Goal: Information Seeking & Learning: Learn about a topic

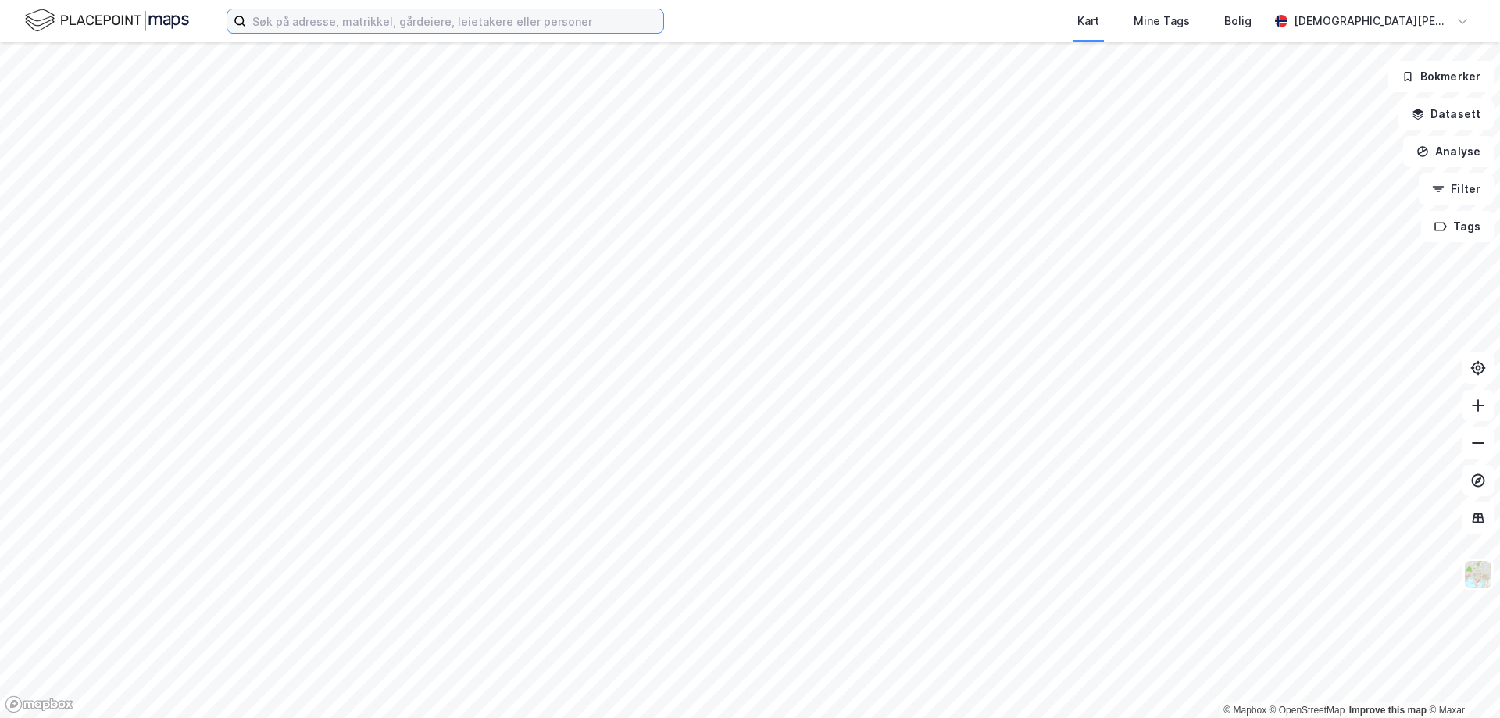
click at [393, 26] on input at bounding box center [454, 20] width 417 height 23
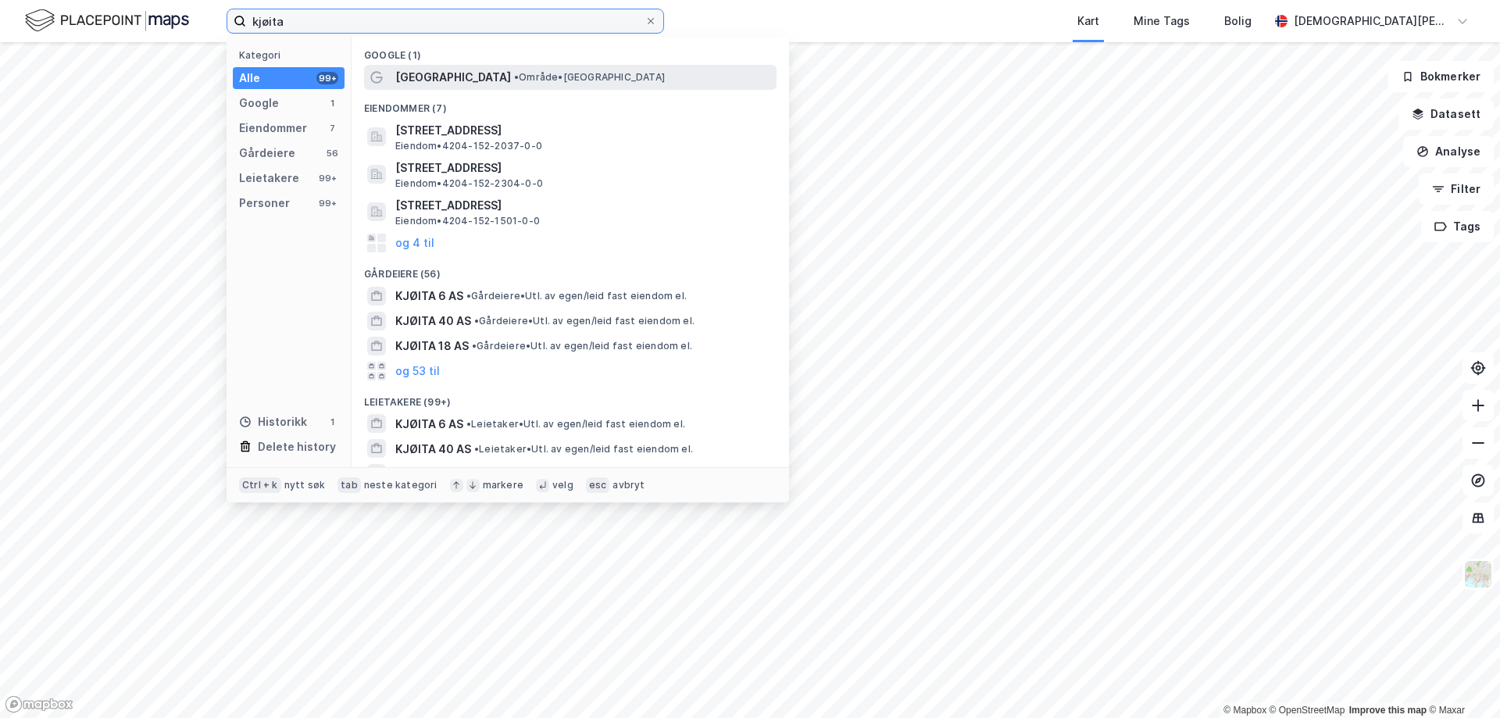
type input "kjøita"
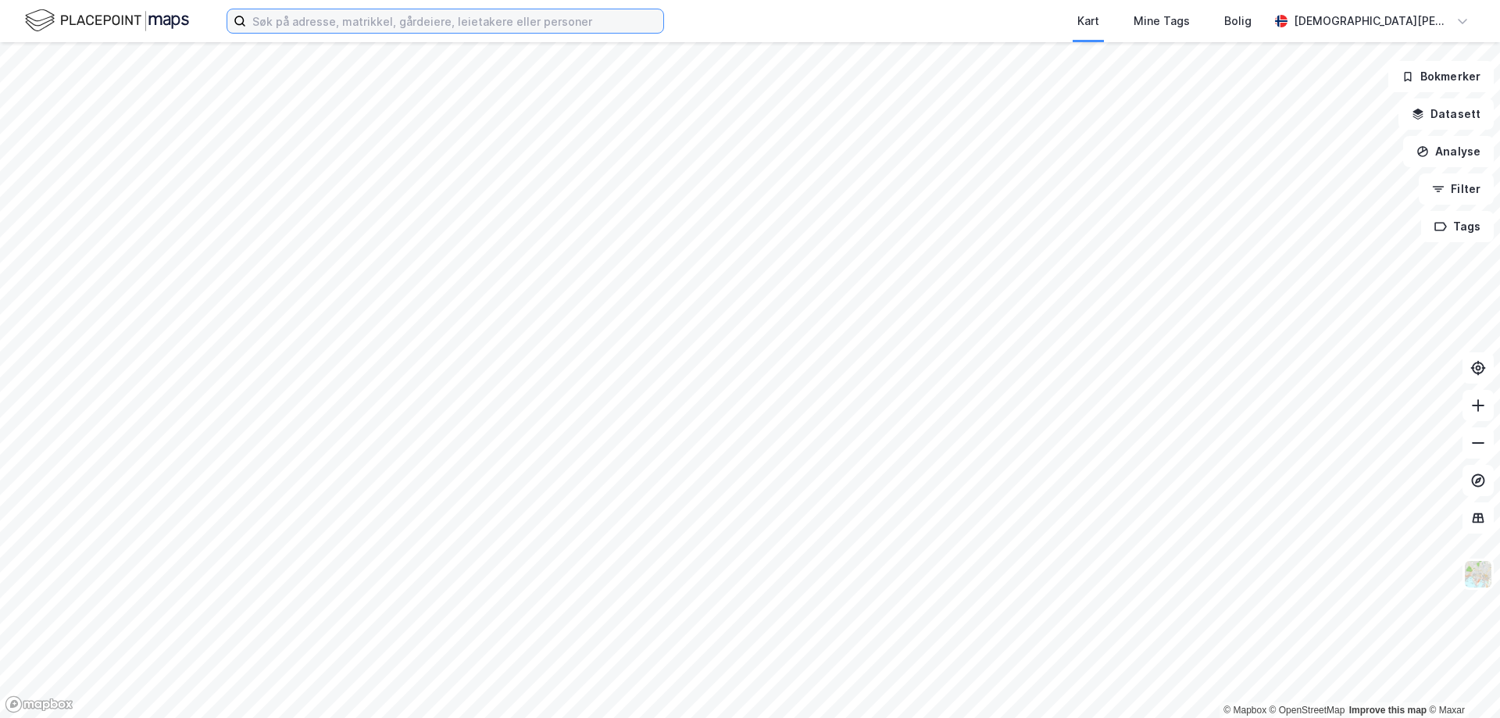
click at [424, 23] on input at bounding box center [454, 20] width 417 height 23
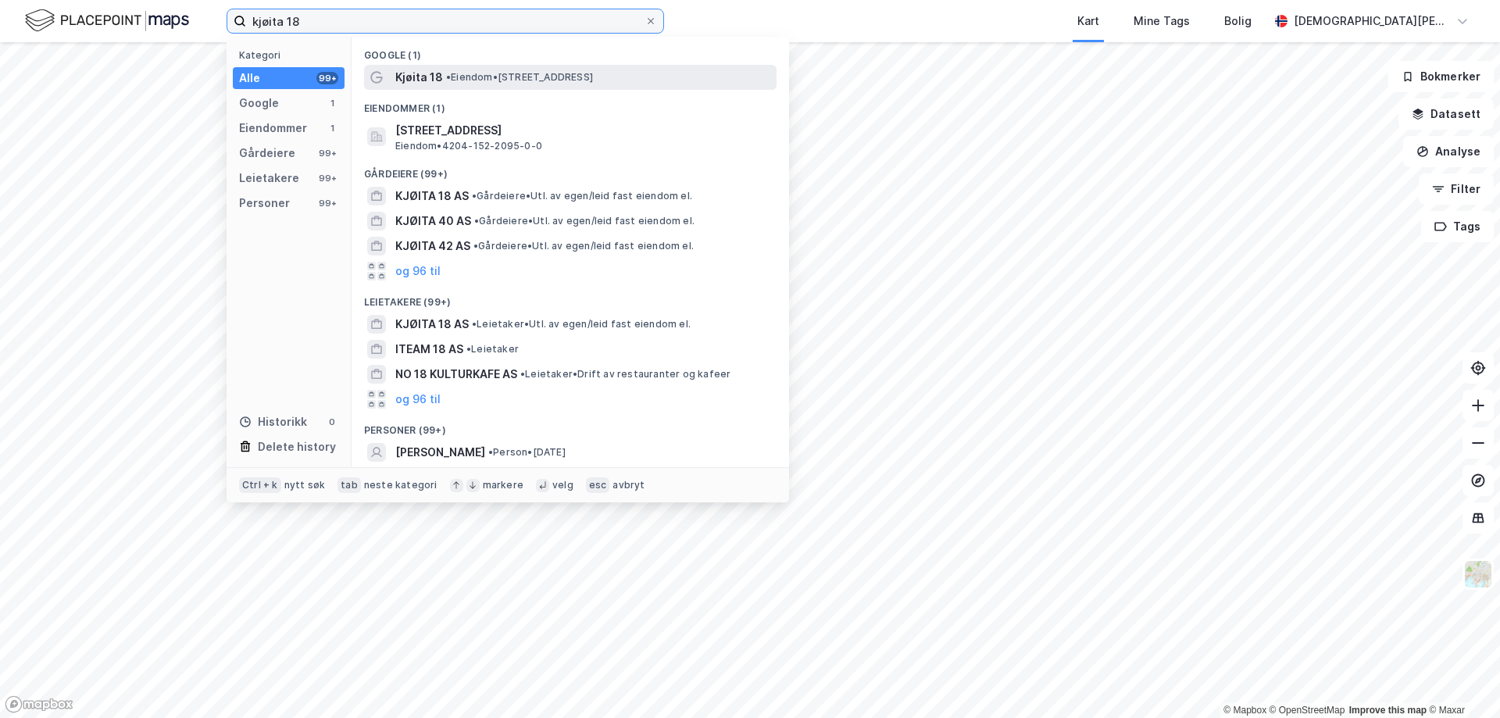
type input "kjøita 18"
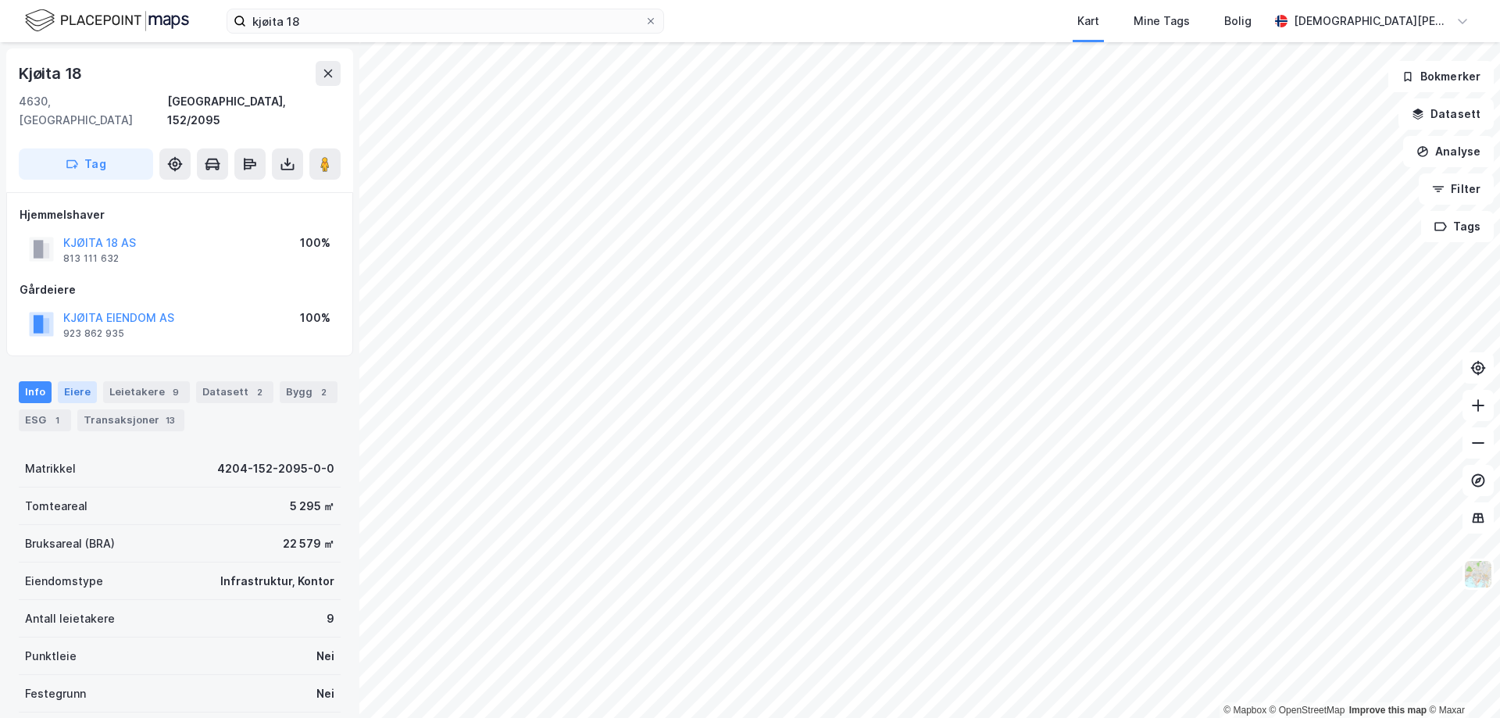
click at [80, 381] on div "Eiere" at bounding box center [77, 392] width 39 height 22
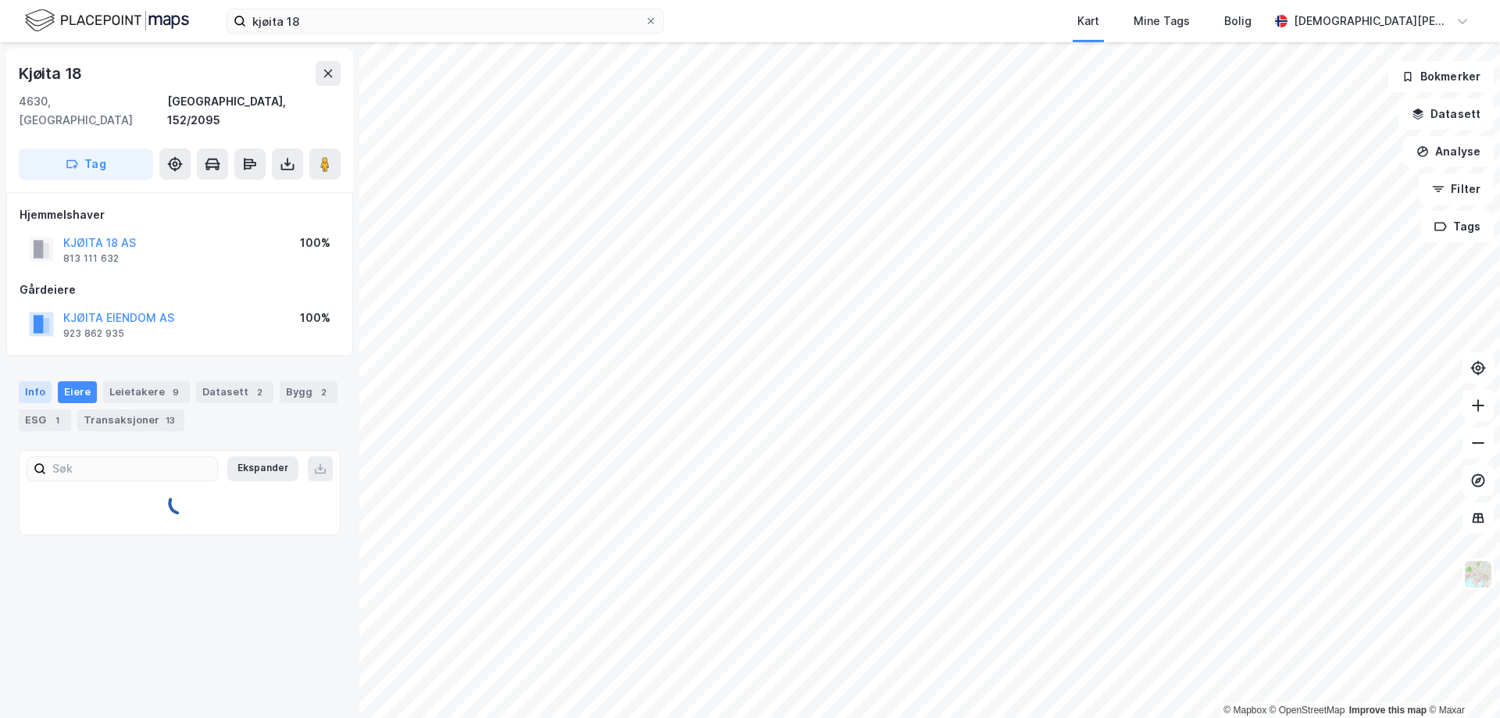
click at [32, 381] on div "Info" at bounding box center [35, 392] width 33 height 22
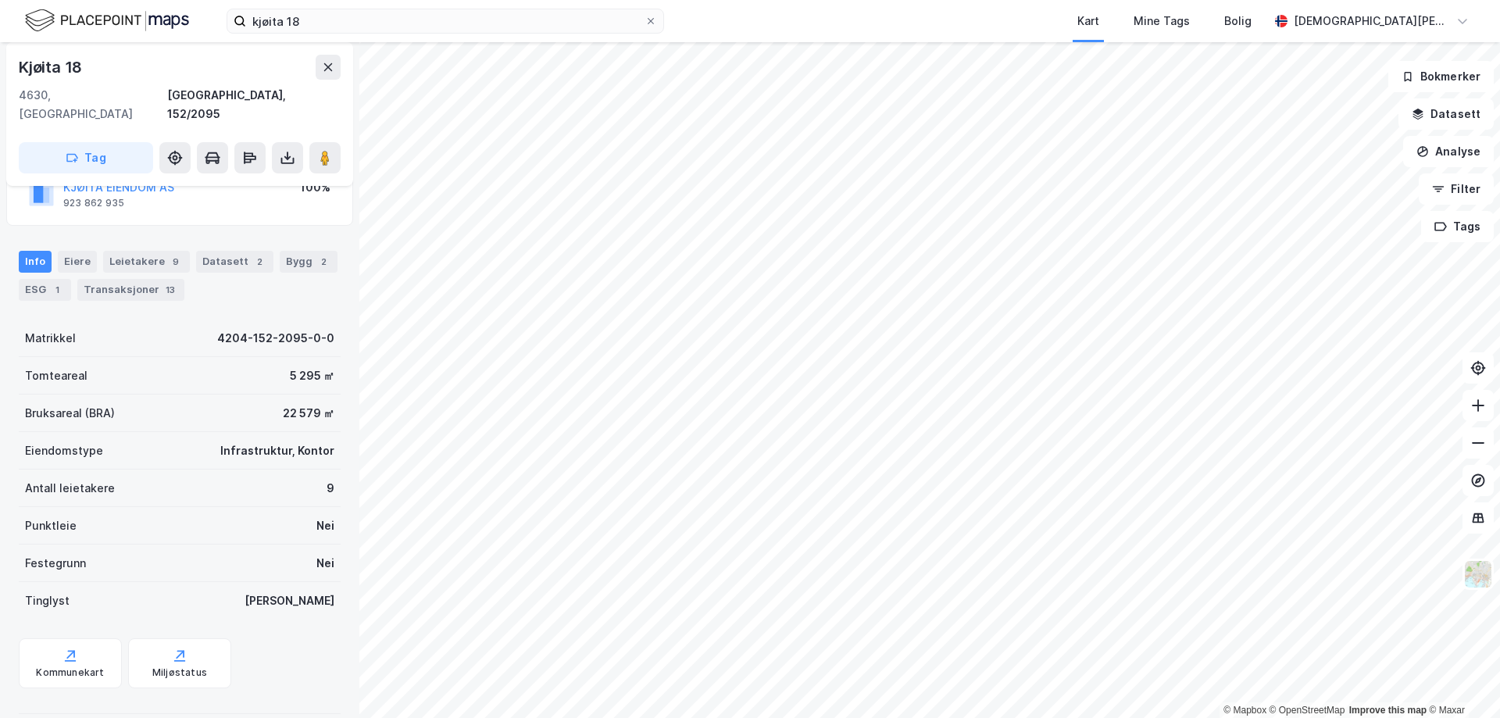
scroll to position [133, 0]
click at [66, 276] on div "ESG 1" at bounding box center [45, 287] width 52 height 22
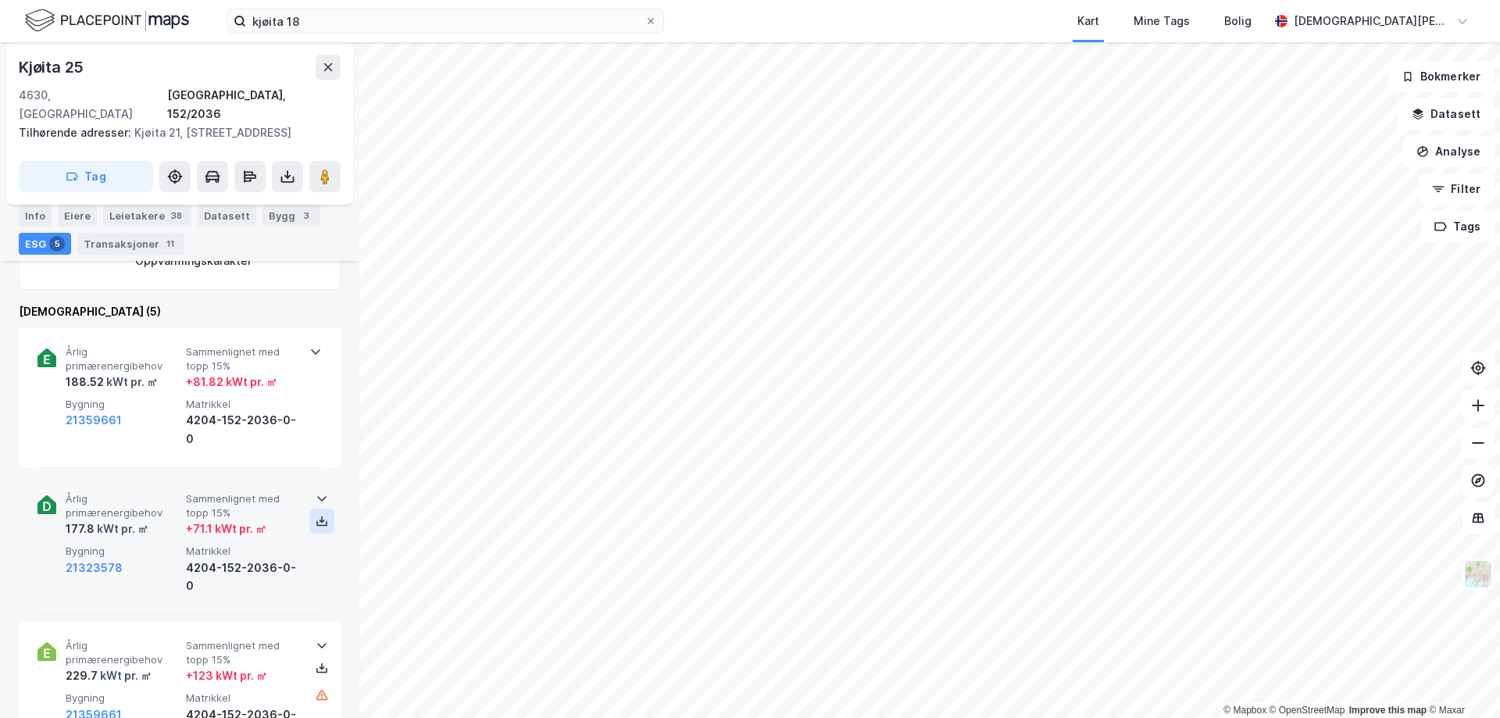
scroll to position [445, 0]
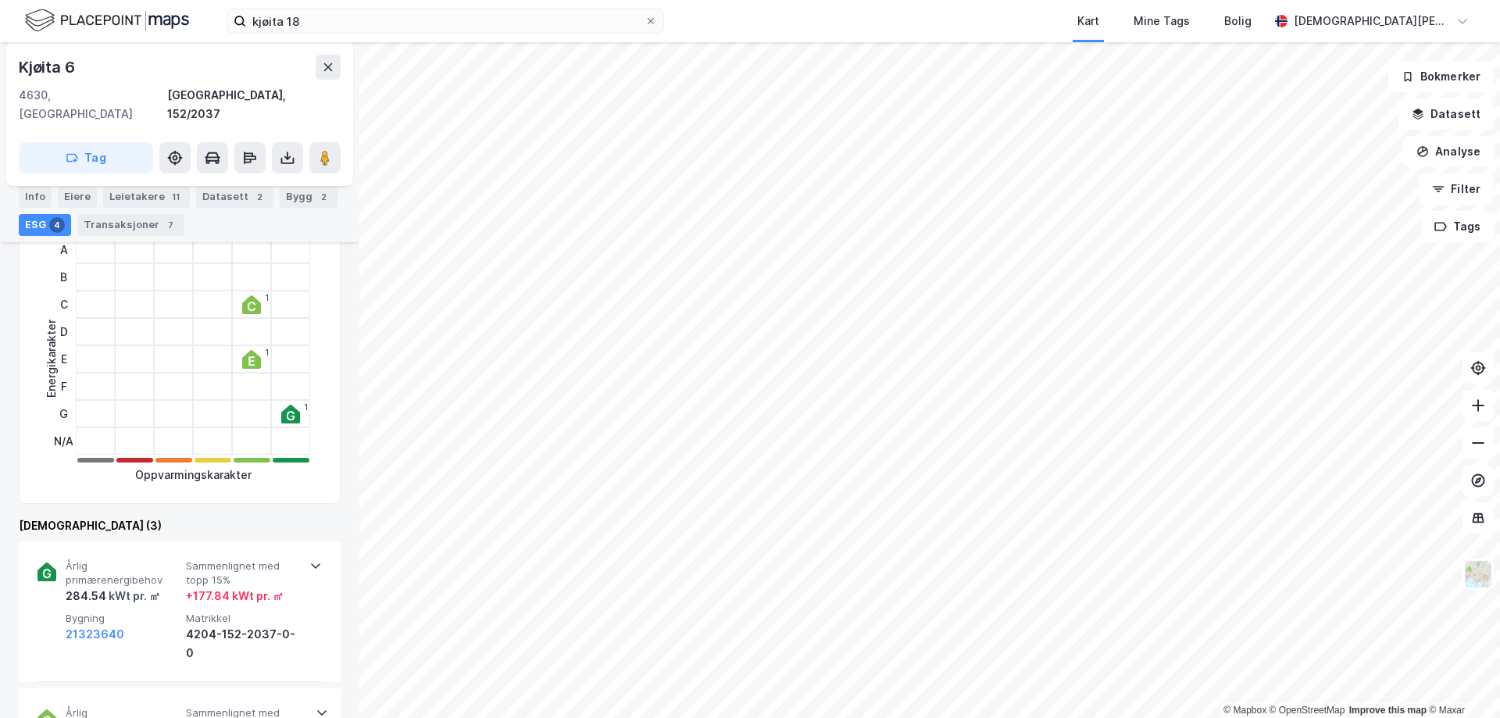
scroll to position [55, 0]
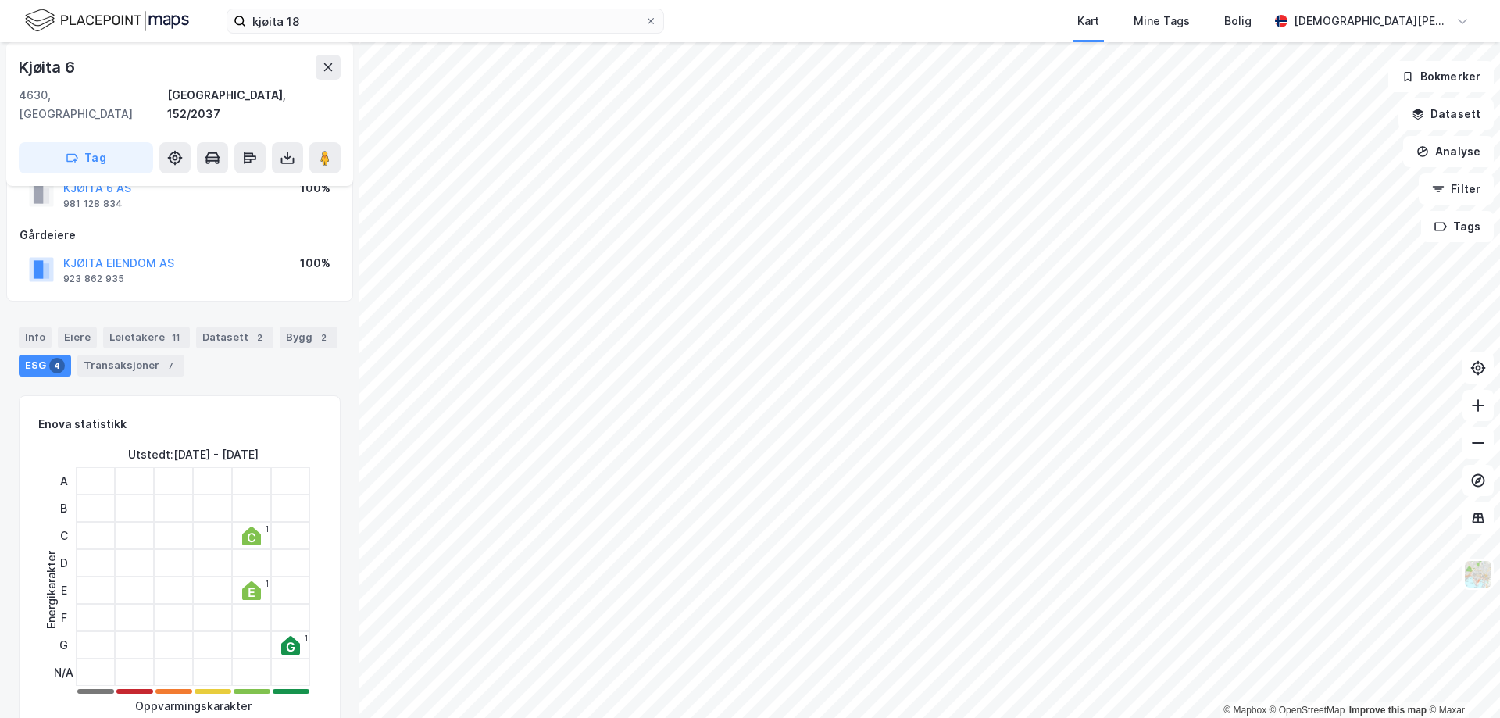
click at [51, 326] on div "Info Eiere Leietakere 11 Datasett 2 Bygg 2 ESG 4 Transaksjoner 7" at bounding box center [180, 351] width 322 height 50
click at [45, 326] on div "Info" at bounding box center [35, 337] width 33 height 22
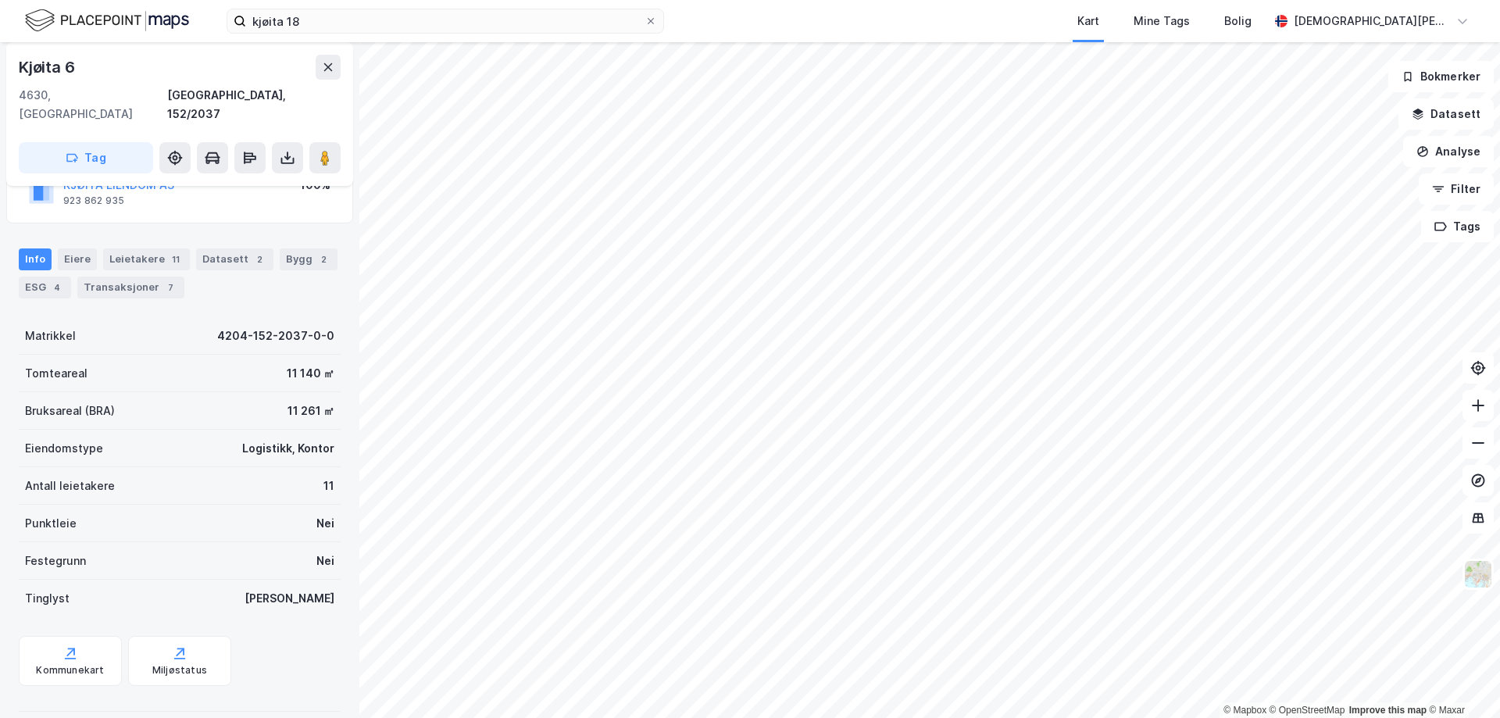
scroll to position [55, 0]
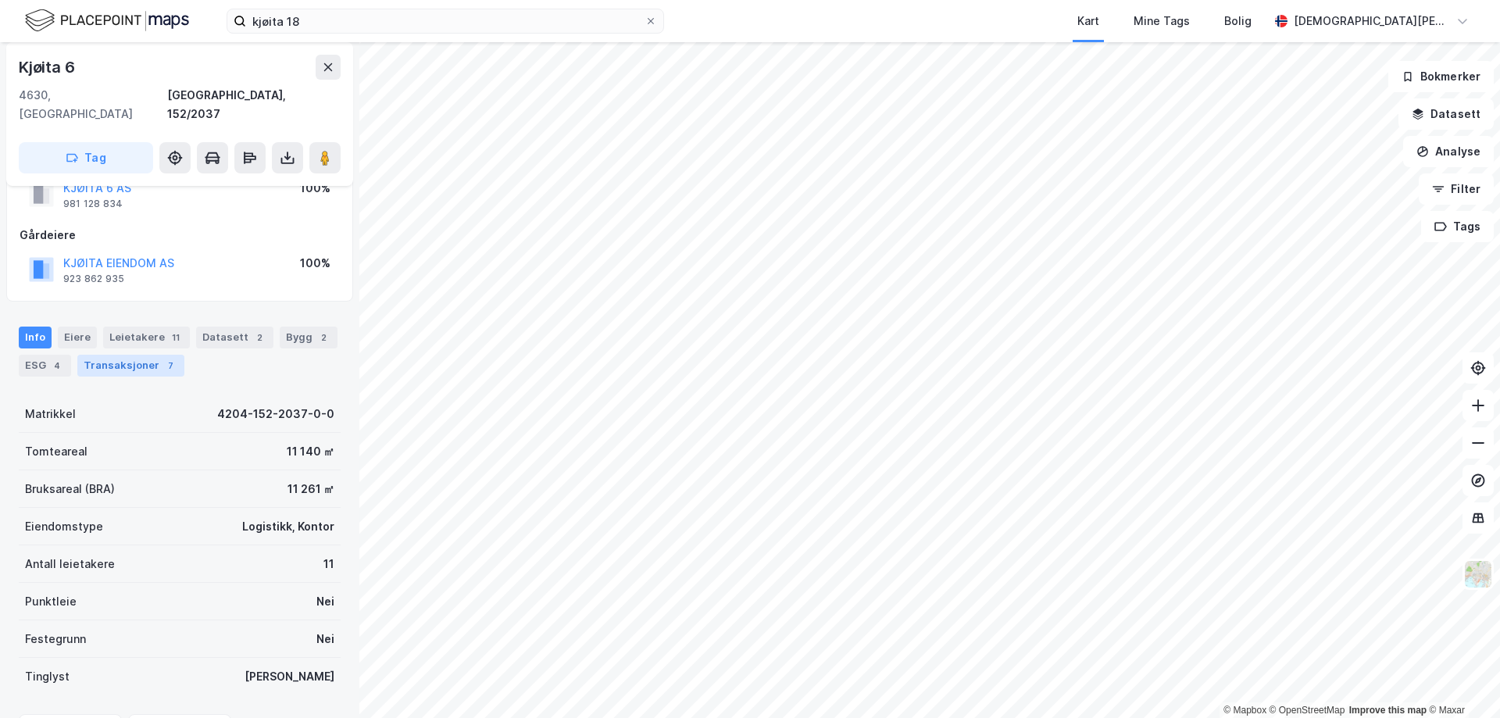
click at [157, 355] on div "Transaksjoner 7" at bounding box center [130, 366] width 107 height 22
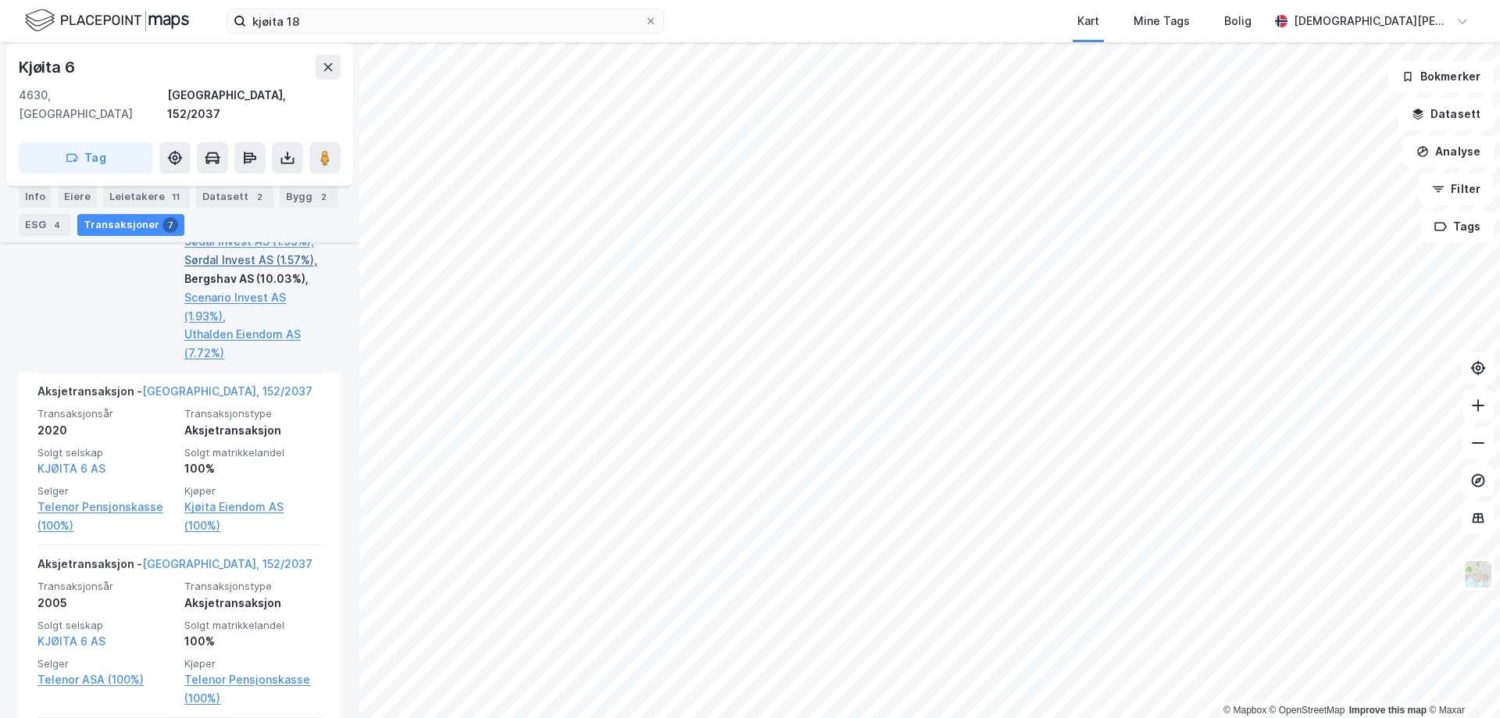
scroll to position [1343, 0]
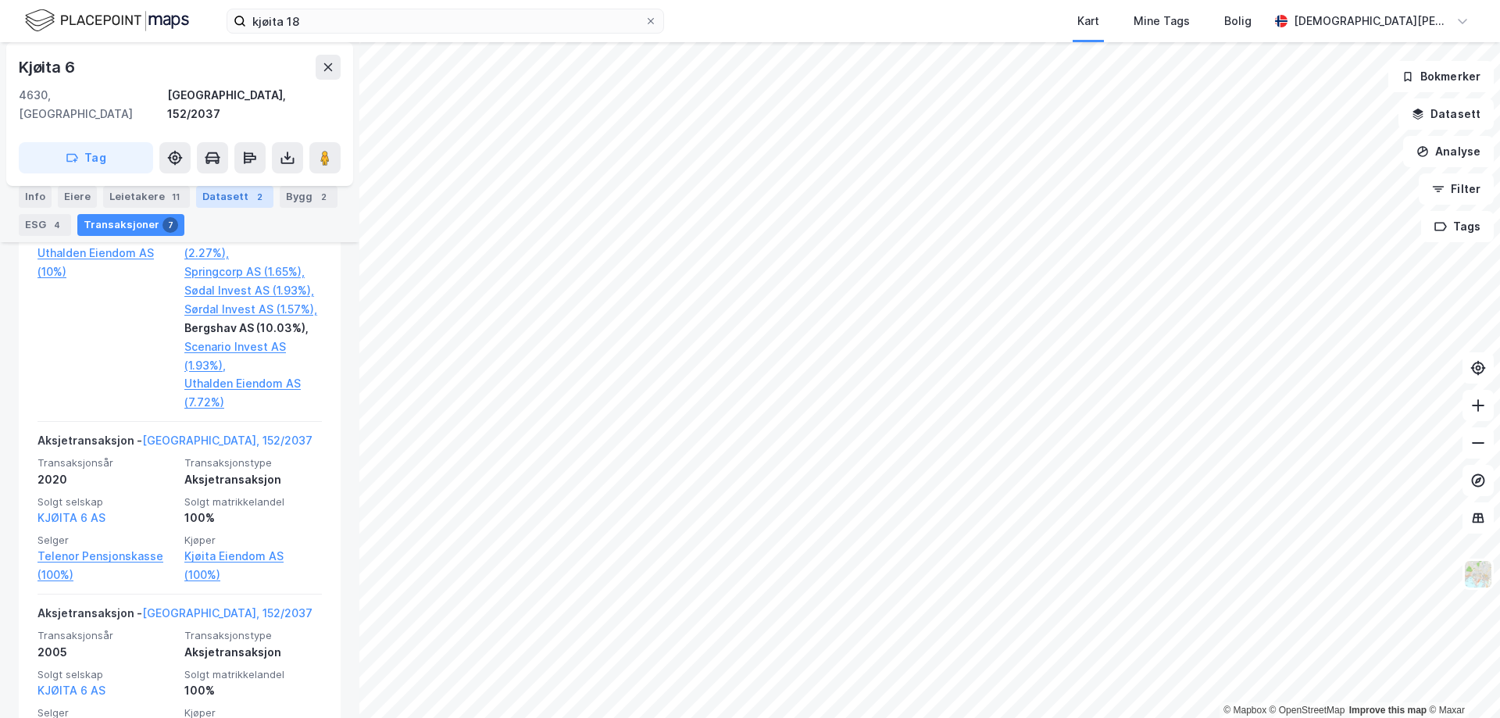
click at [216, 191] on div "Datasett 2" at bounding box center [234, 197] width 77 height 22
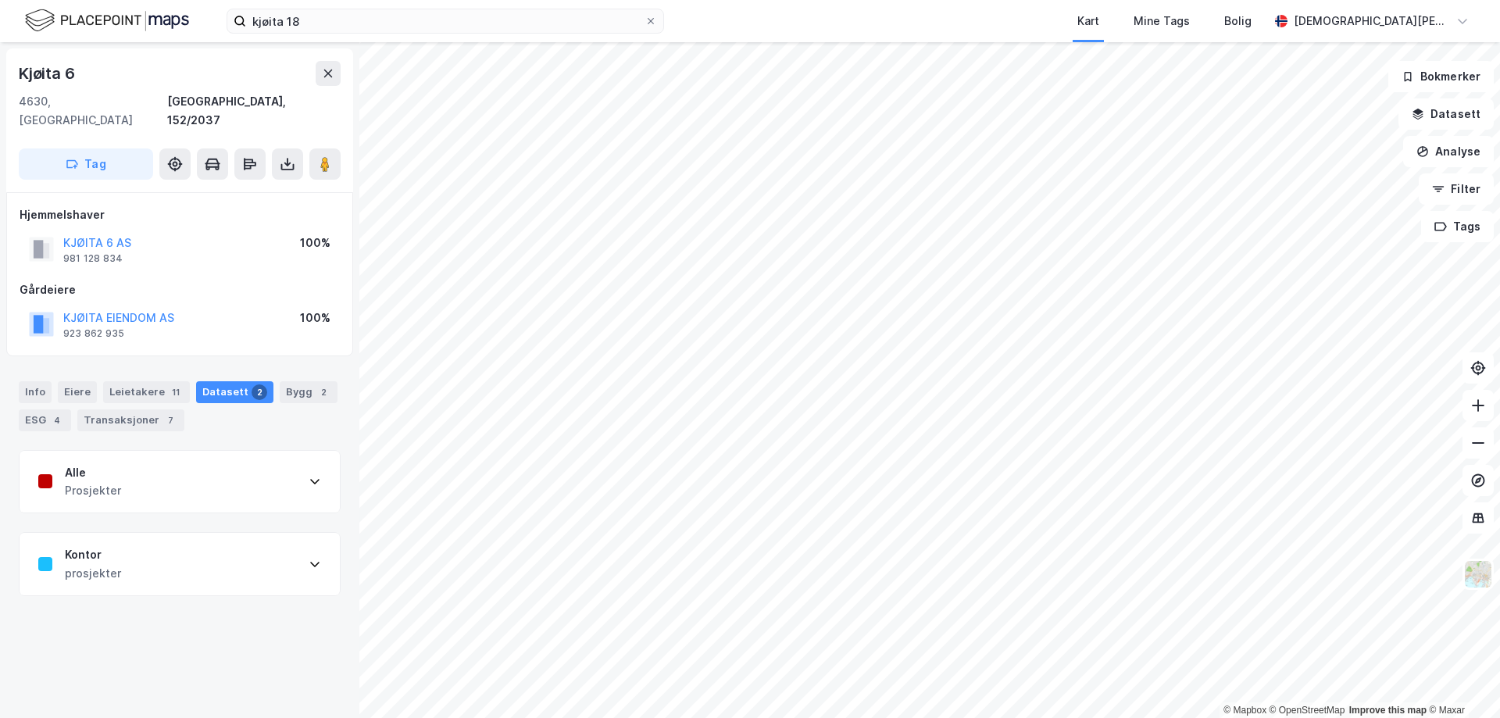
click at [290, 384] on div "Info Eiere Leietakere 11 Datasett 2 Bygg 2 ESG 4 Transaksjoner 7" at bounding box center [180, 406] width 322 height 50
click at [292, 381] on div "Bygg 2" at bounding box center [309, 392] width 58 height 22
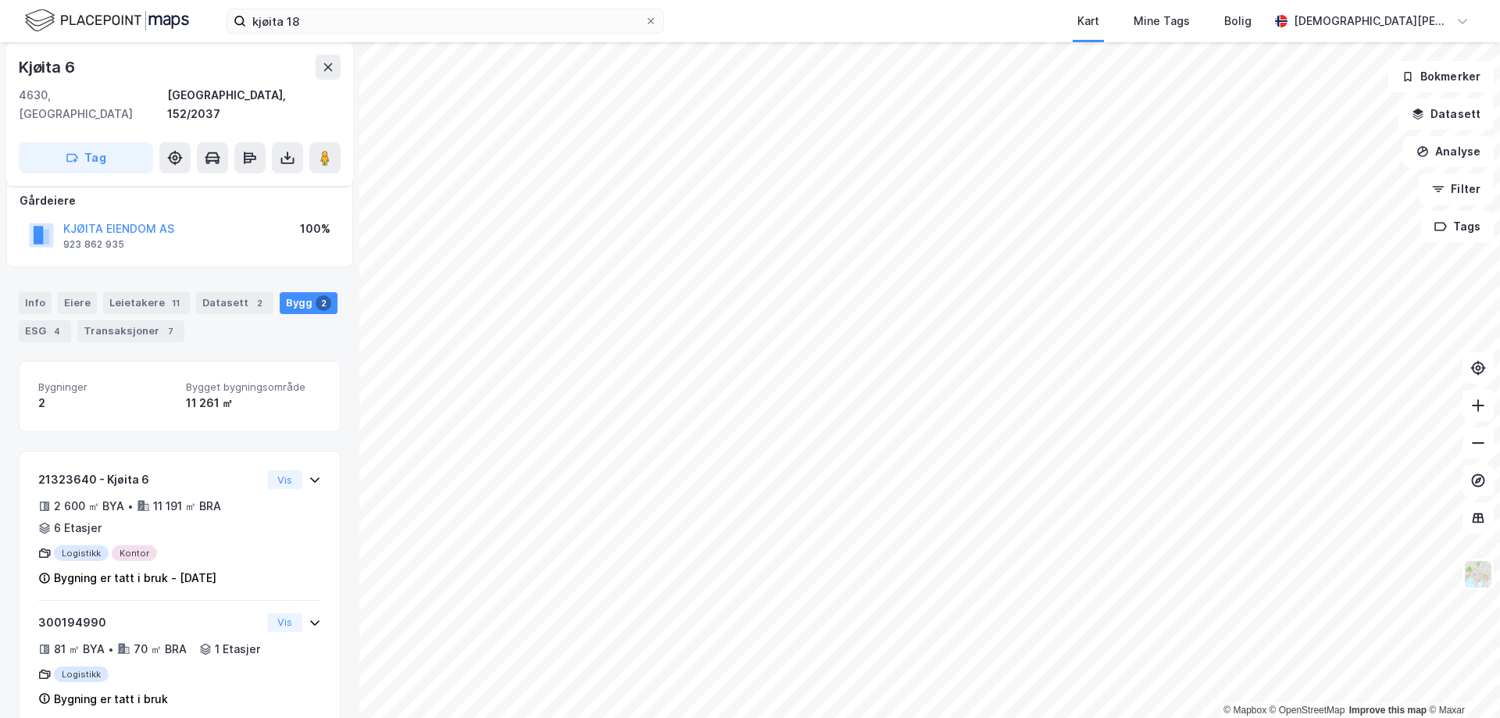
scroll to position [120, 0]
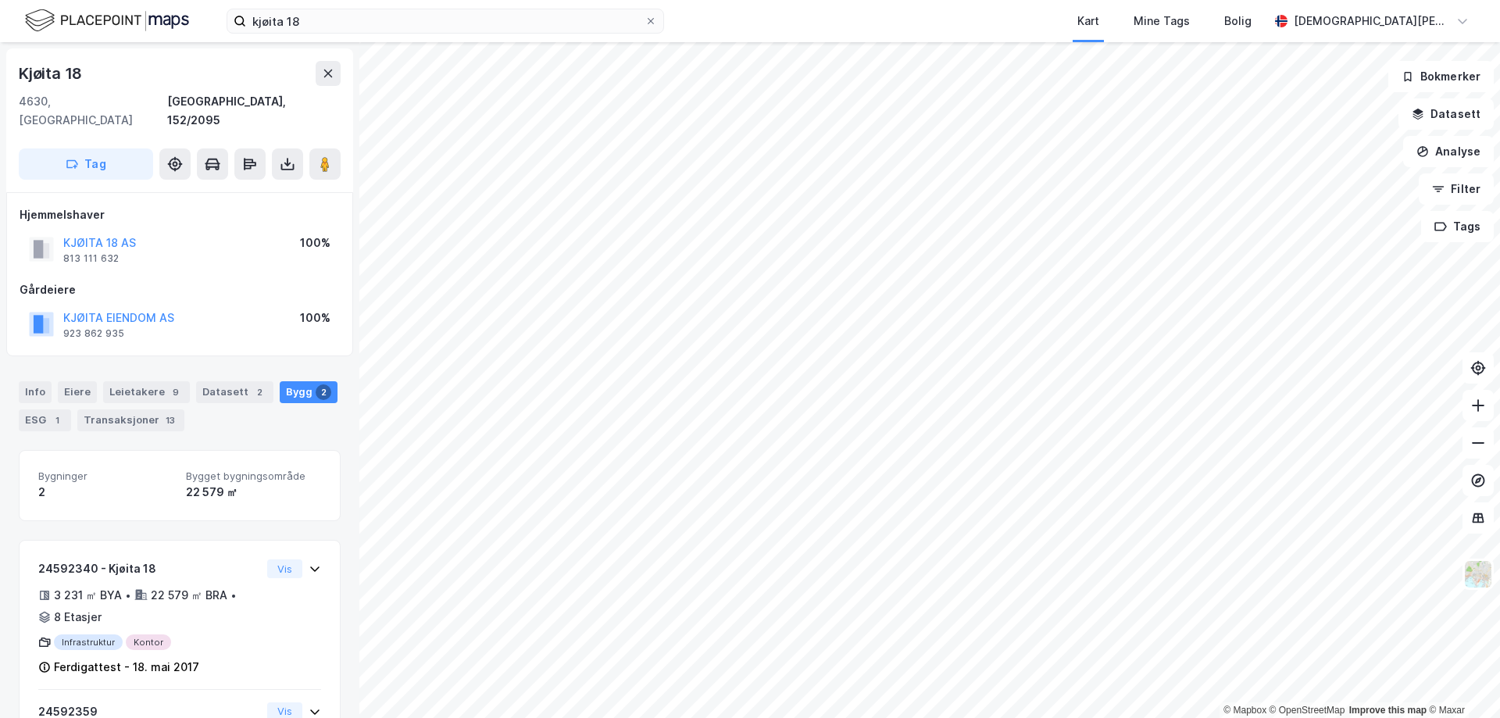
scroll to position [76, 0]
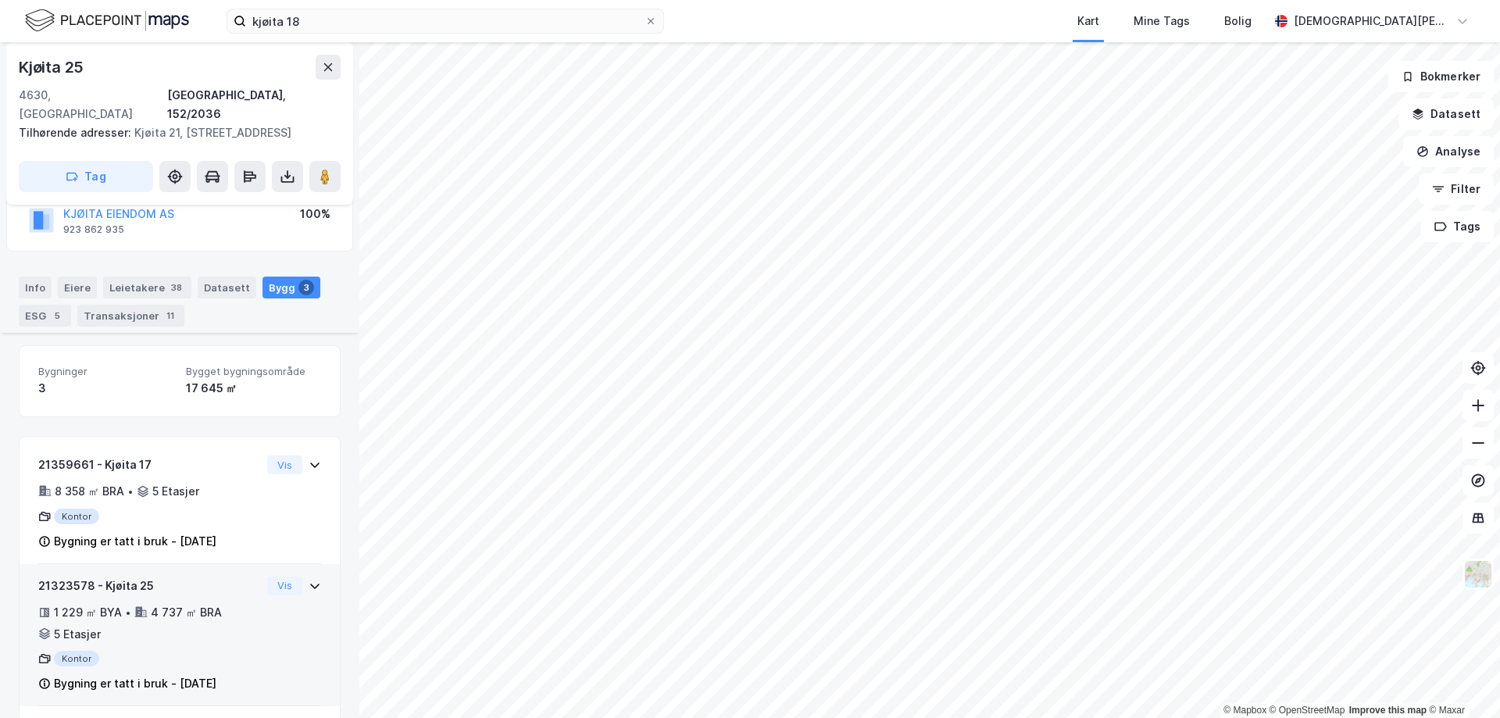
scroll to position [104, 0]
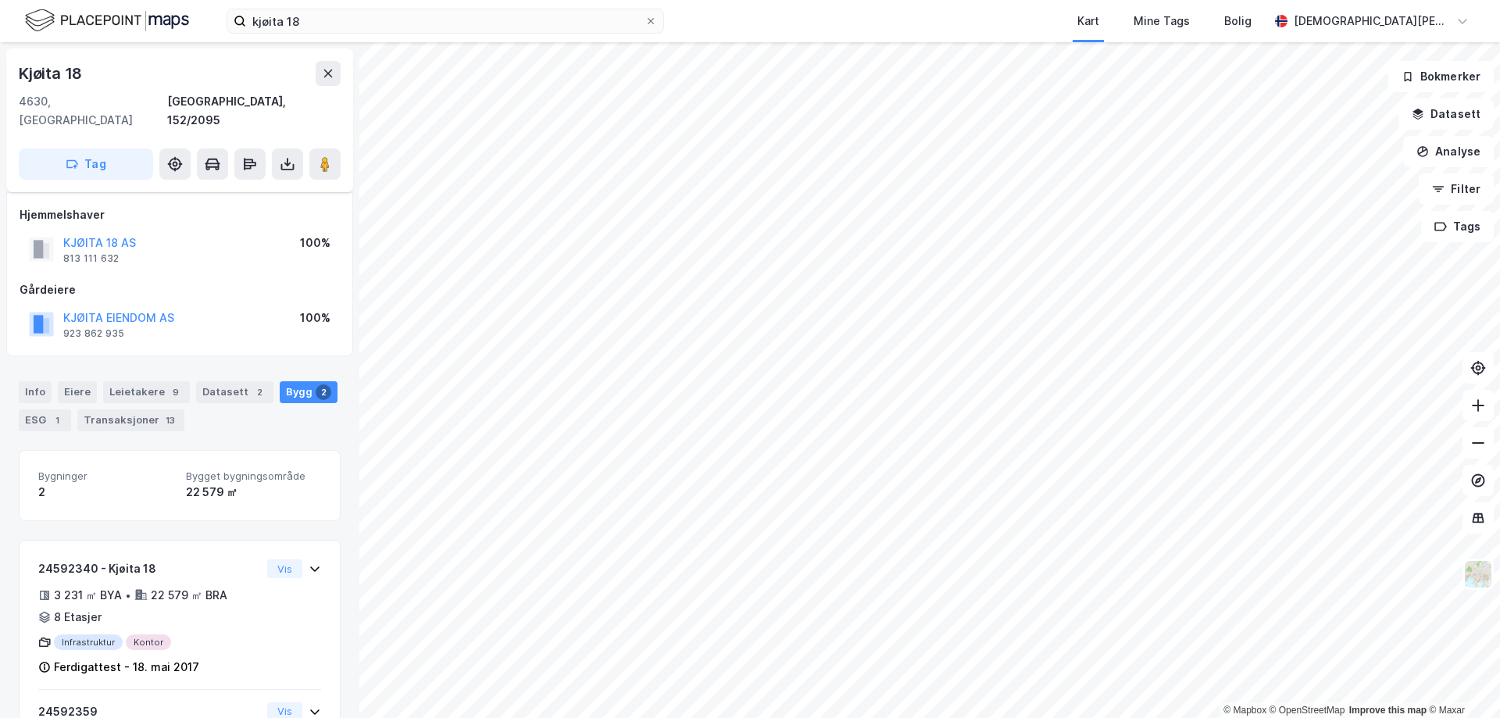
scroll to position [76, 0]
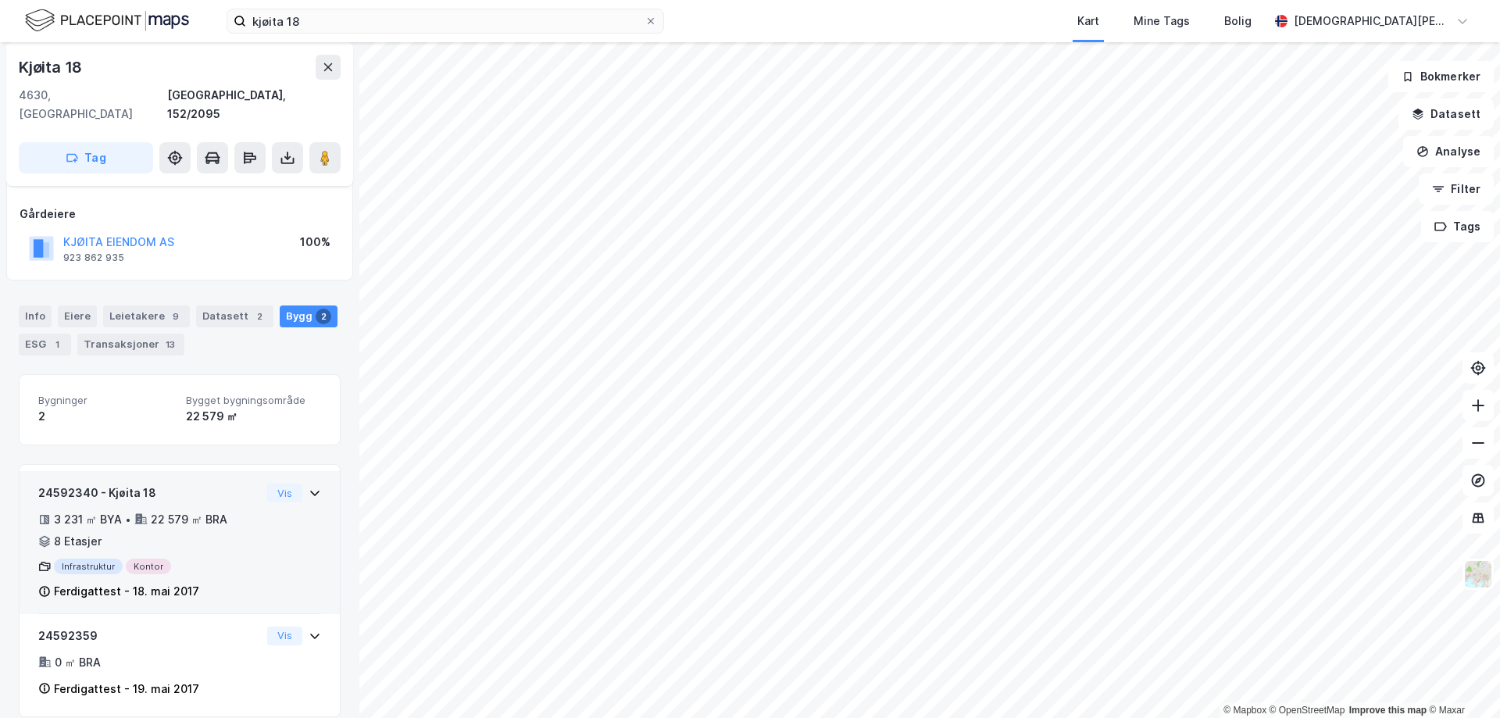
click at [308, 487] on icon at bounding box center [314, 493] width 12 height 12
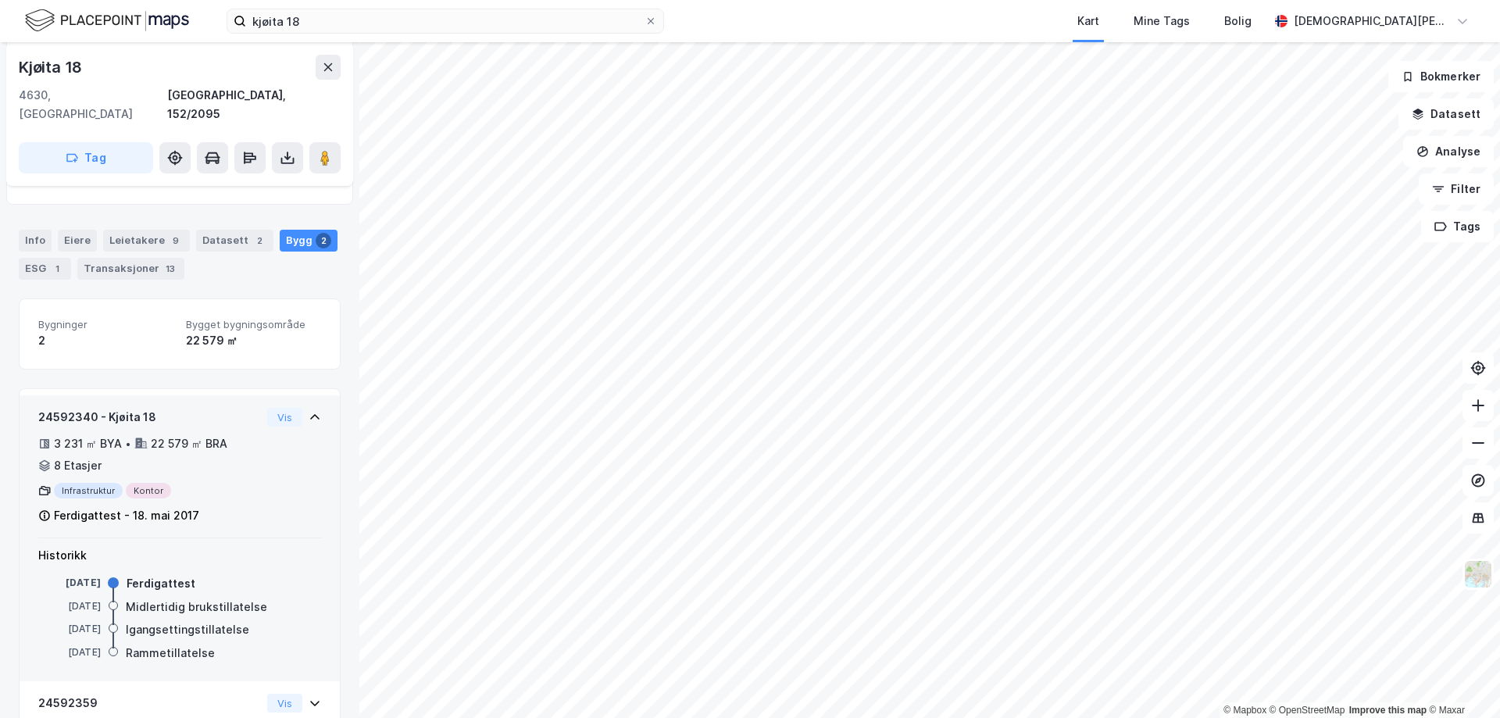
scroll to position [62, 0]
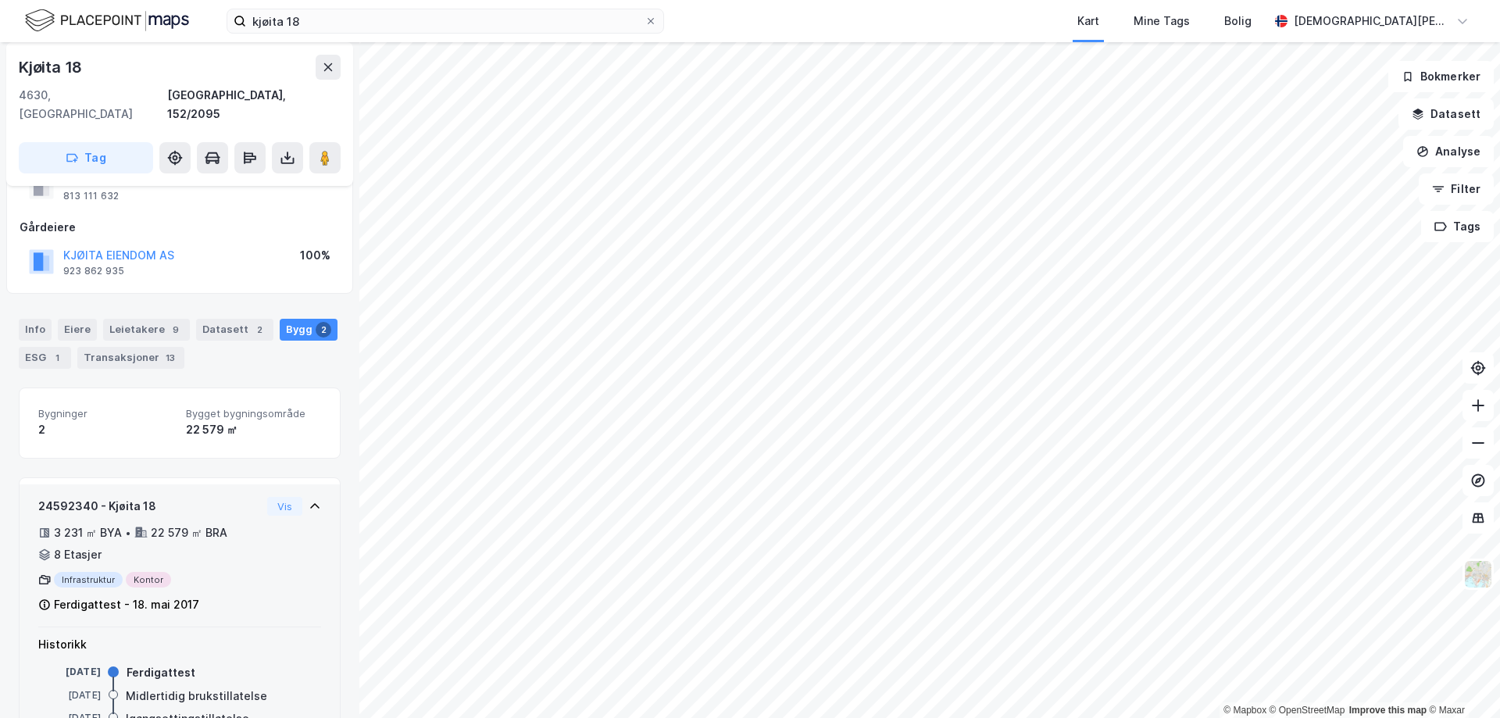
click at [308, 500] on icon at bounding box center [314, 506] width 12 height 12
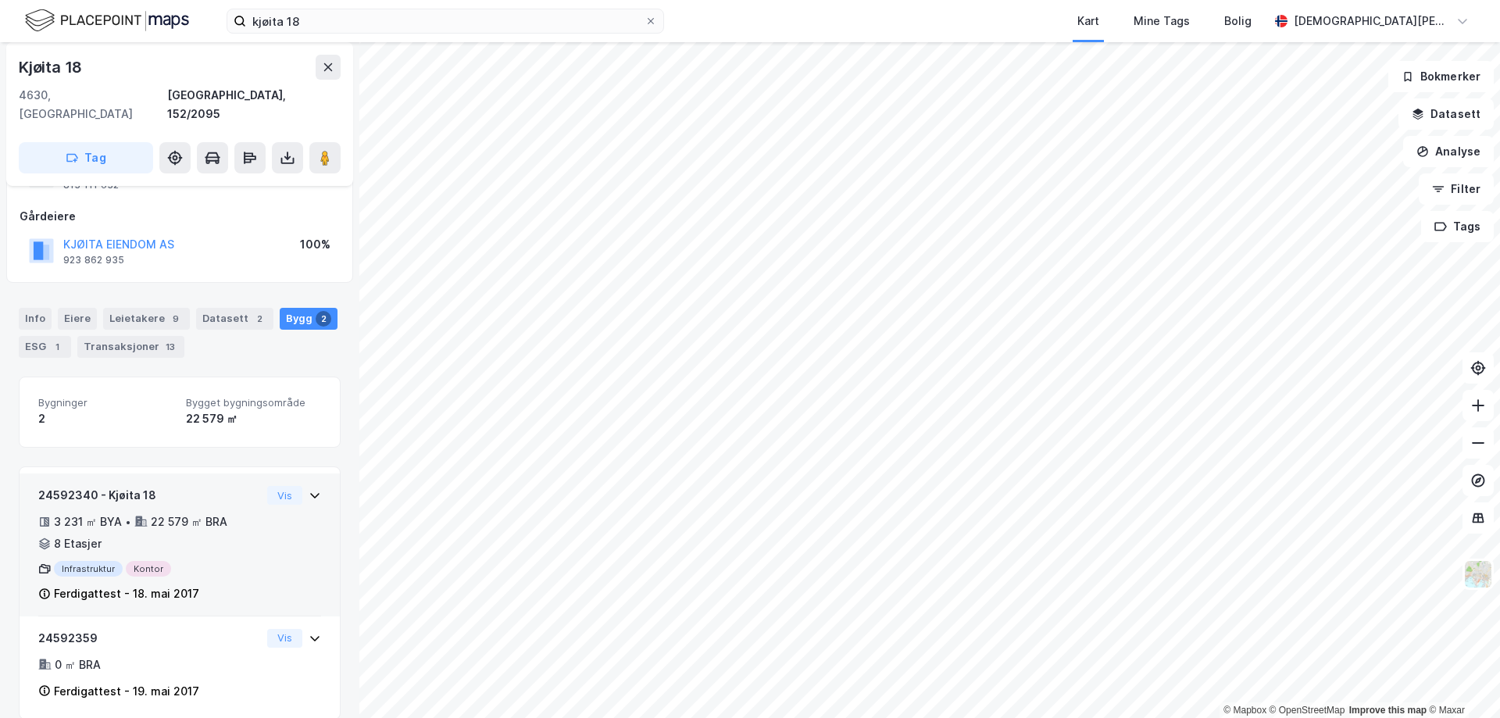
scroll to position [76, 0]
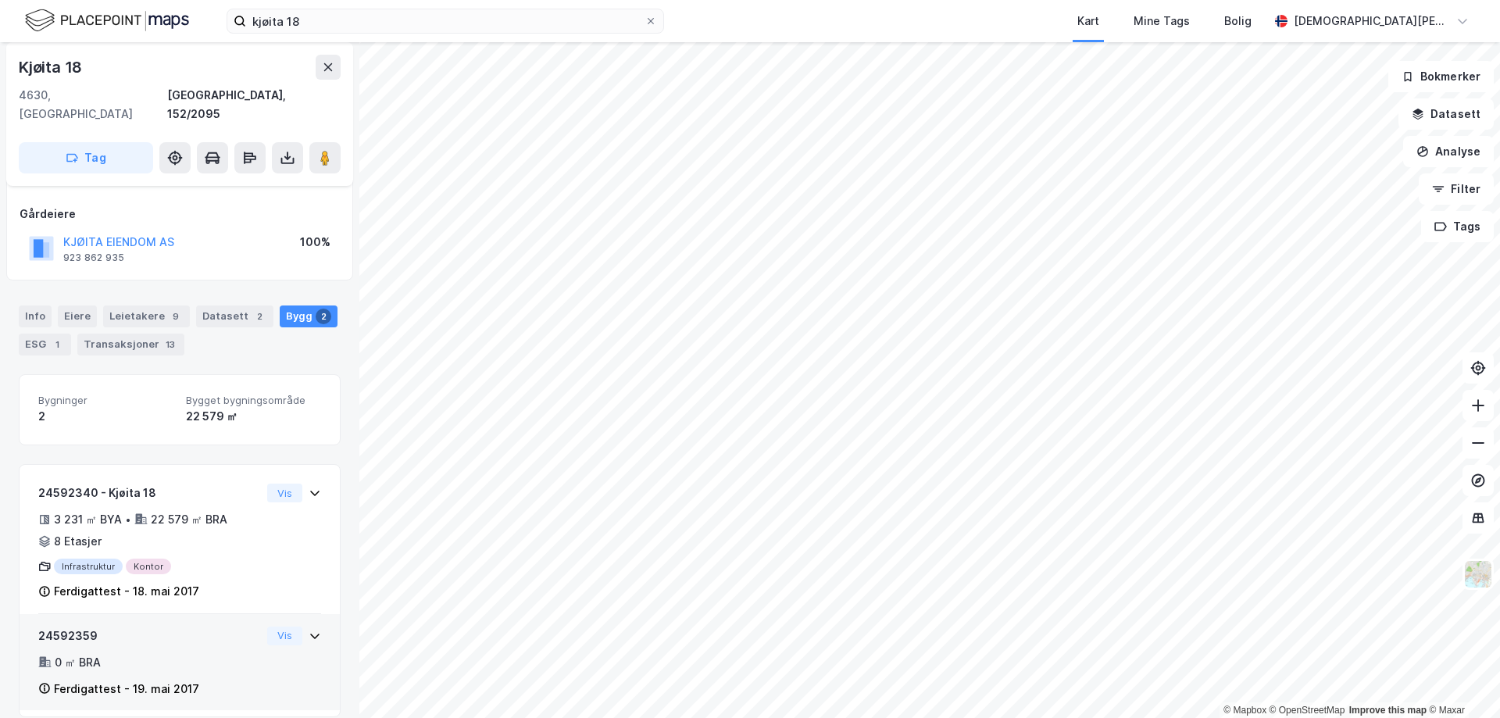
click at [313, 614] on div "24592359 0 ㎡ BRA Ferdigattest - 19. mai 2017 Vis" at bounding box center [180, 662] width 320 height 97
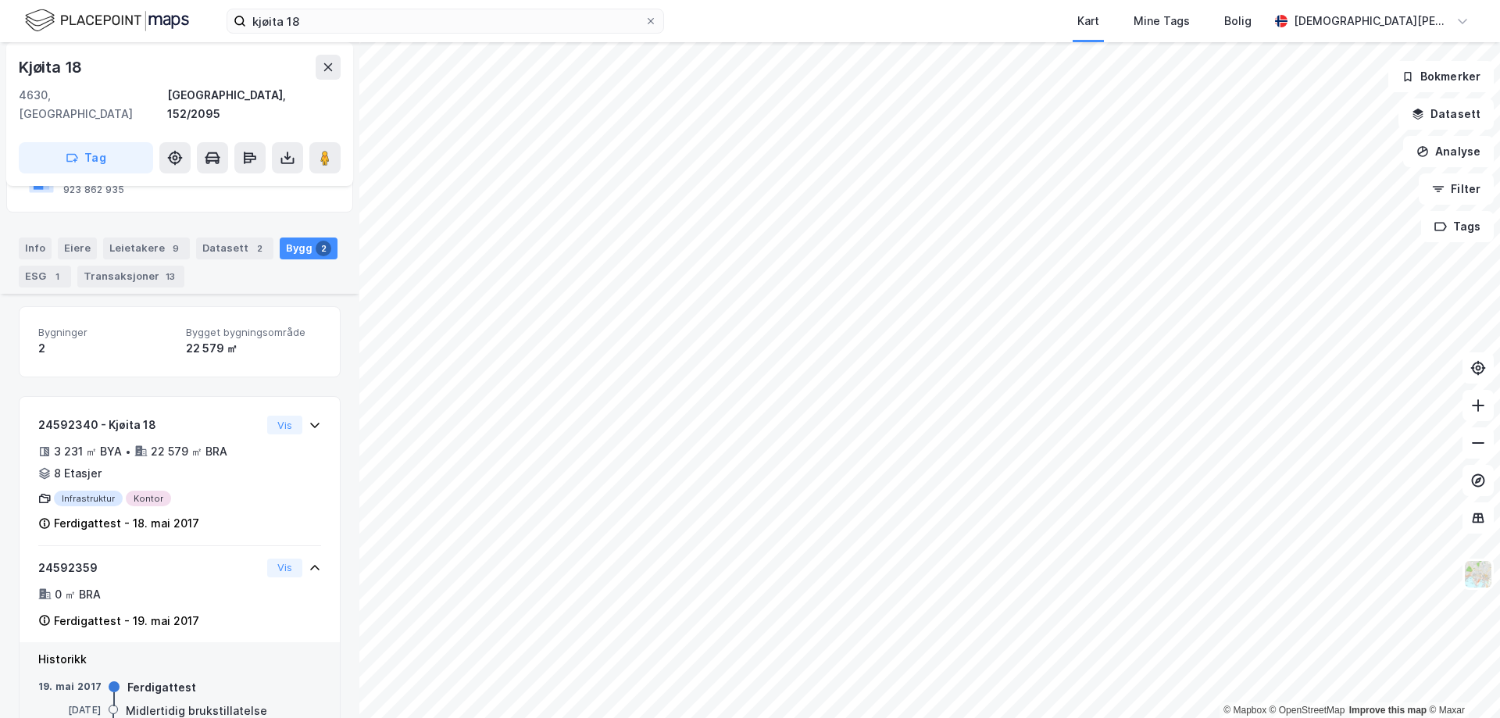
scroll to position [219, 0]
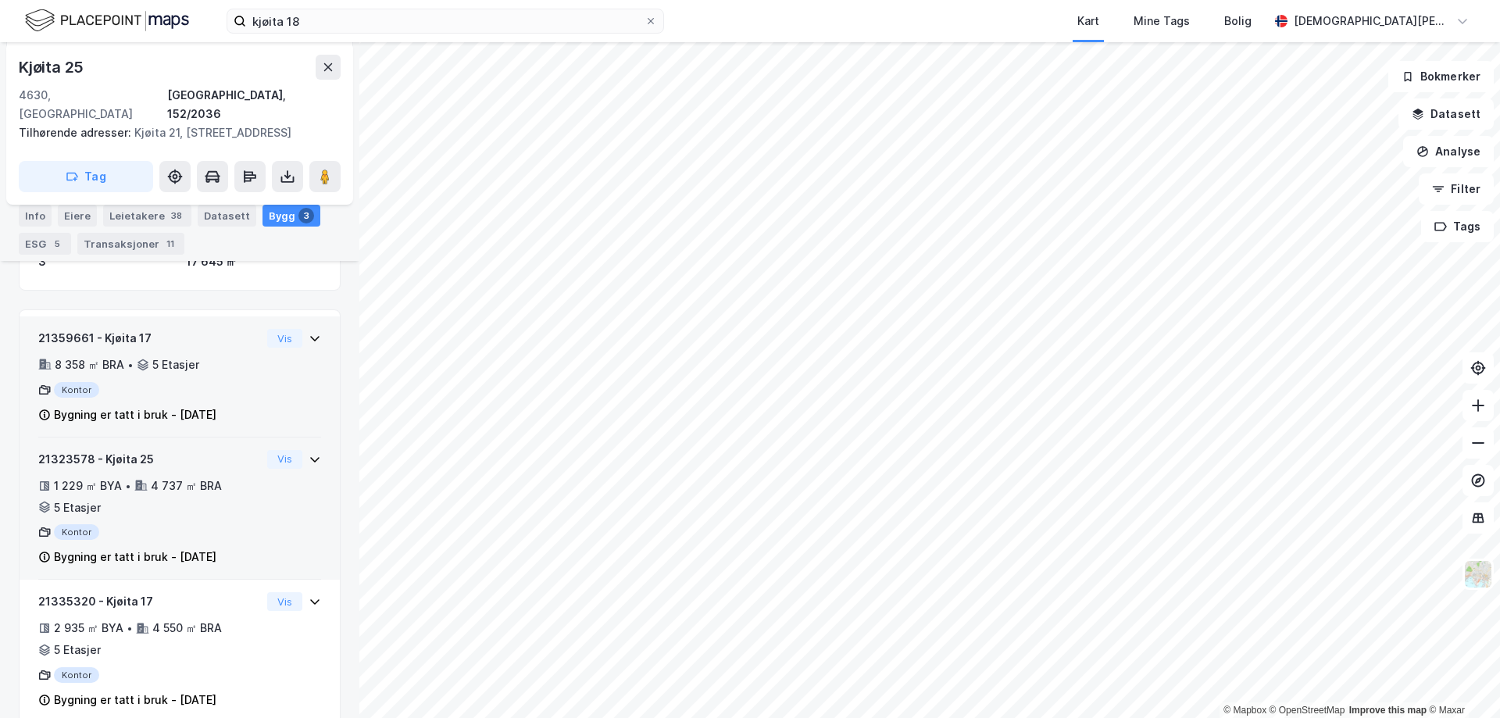
scroll to position [260, 0]
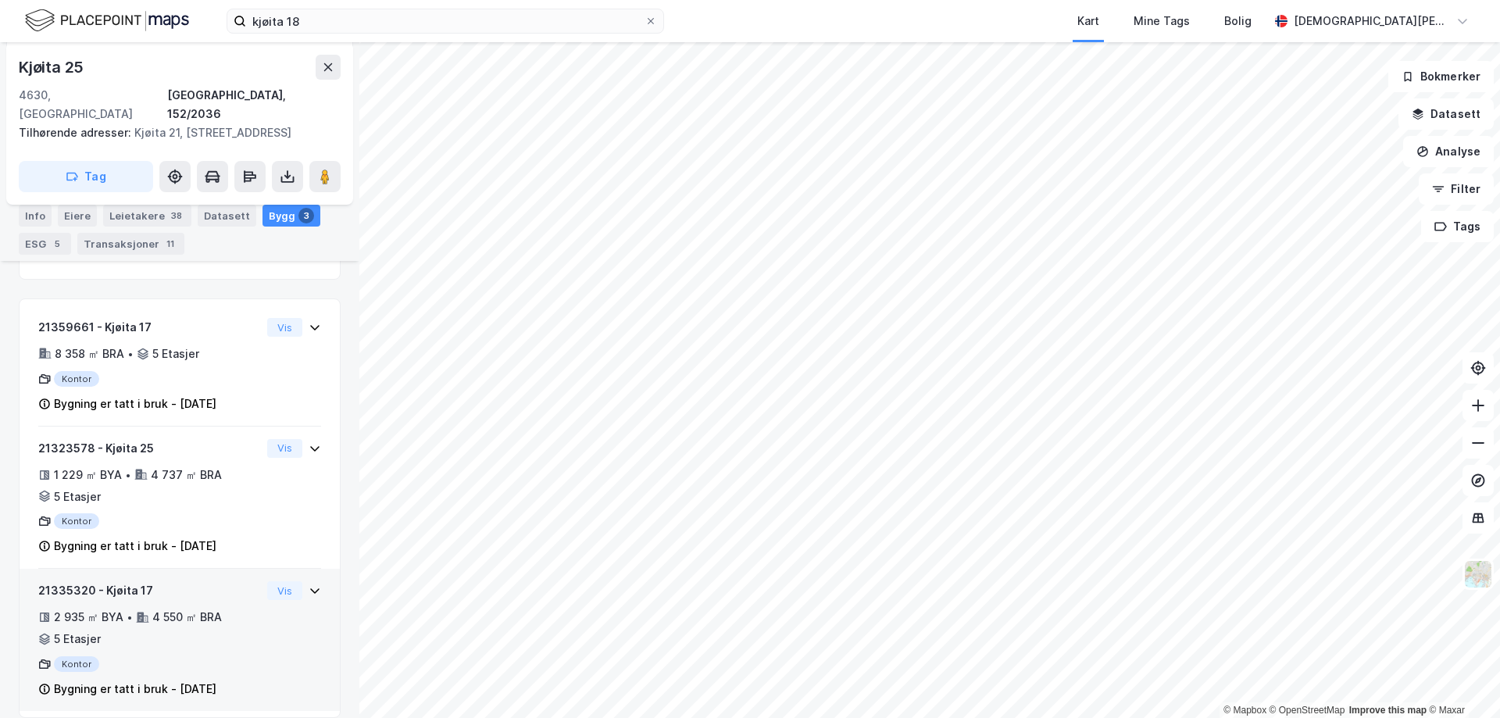
click at [308, 584] on icon at bounding box center [314, 590] width 12 height 12
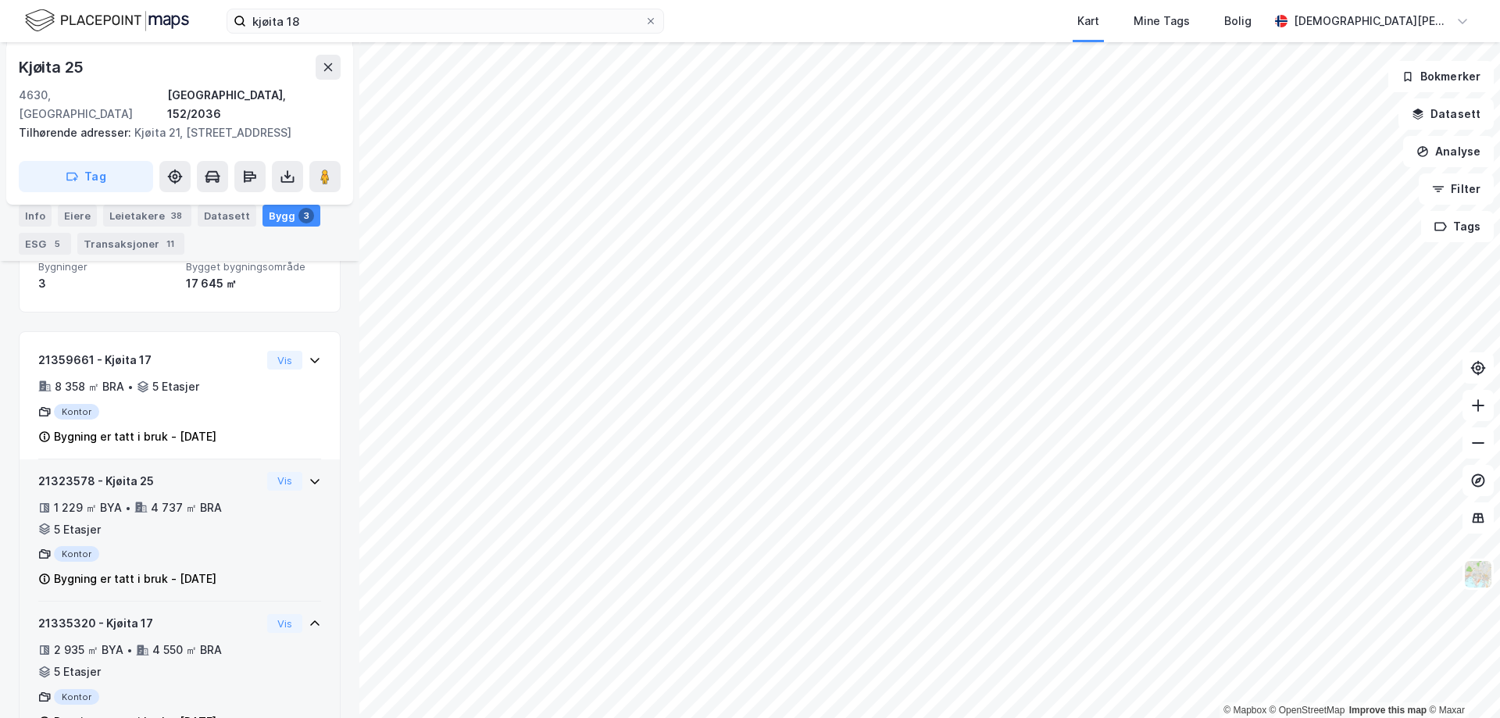
scroll to position [359, 0]
